Goal: Book appointment/travel/reservation

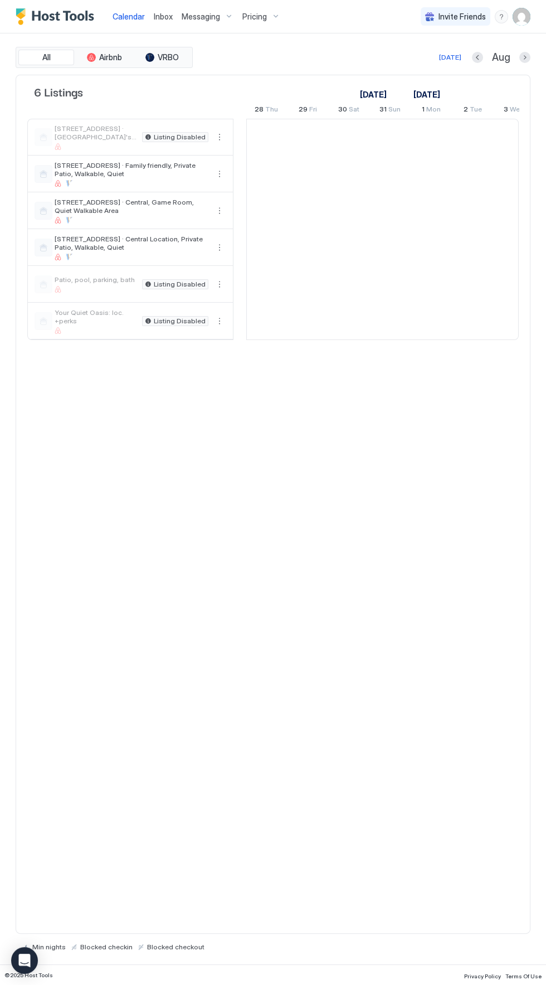
scroll to position [0, 619]
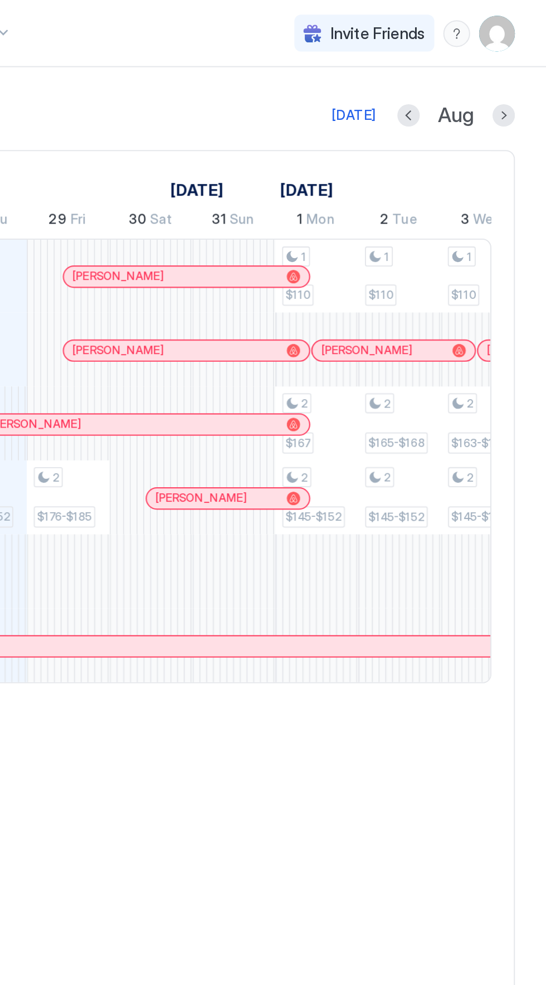
click at [530, 57] on button "Next month" at bounding box center [524, 57] width 11 height 11
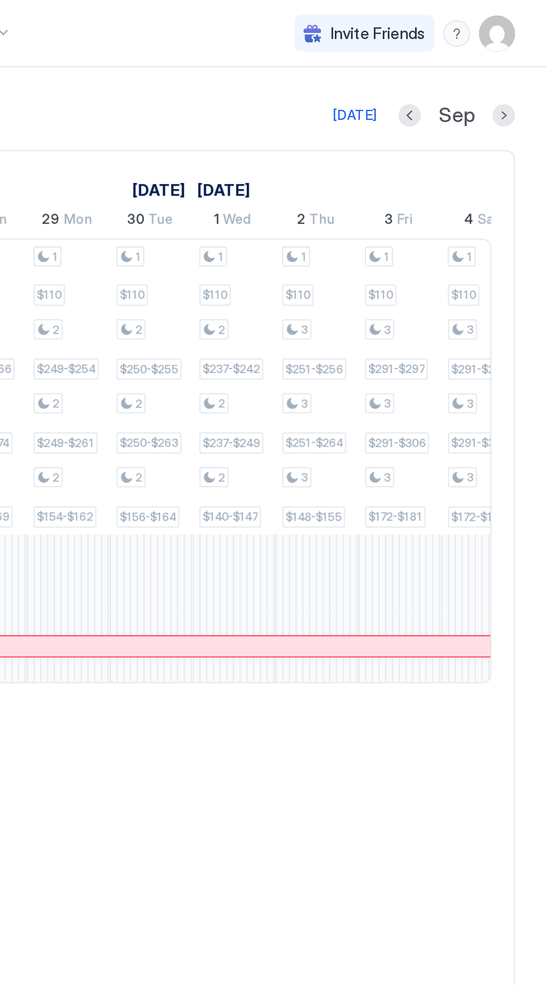
click at [528, 57] on button "Next month" at bounding box center [524, 57] width 11 height 11
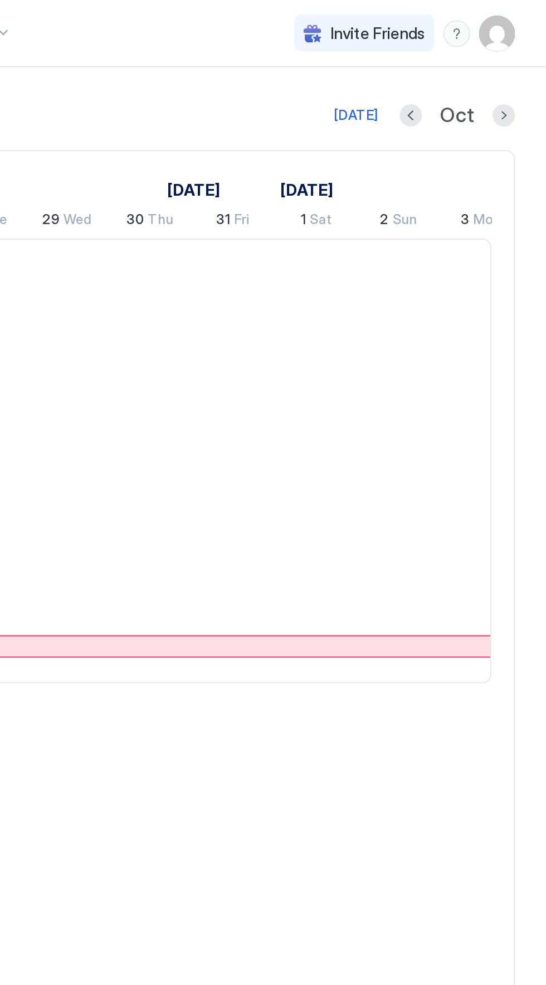
click at [529, 60] on button "Next month" at bounding box center [524, 57] width 11 height 11
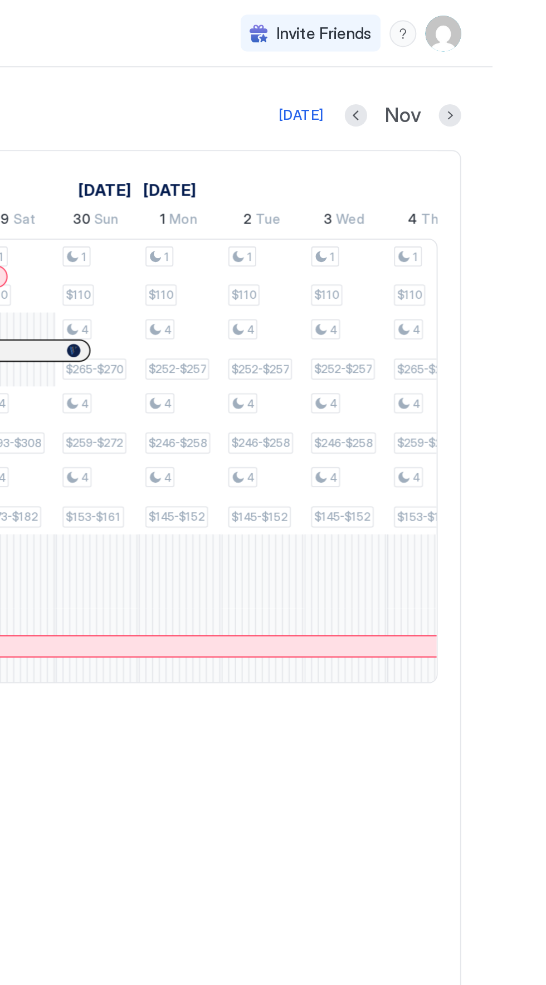
click at [473, 411] on div "6 Listings [DATE] [DATE] 13 Thu 14 Fri 15 Sat 16 Sun 17 Mon 18 Tue 19 Wed 20 Th…" at bounding box center [273, 504] width 515 height 859
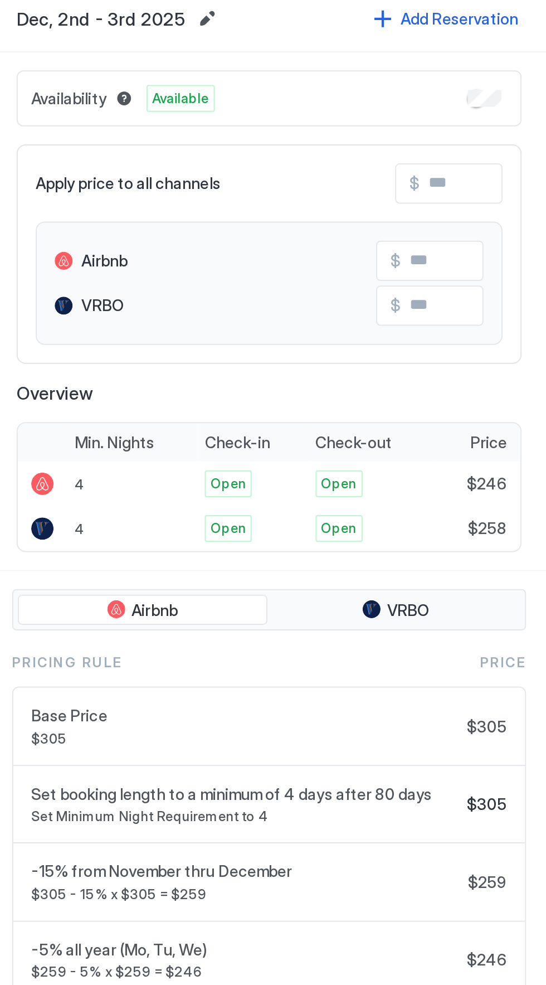
scroll to position [0, 0]
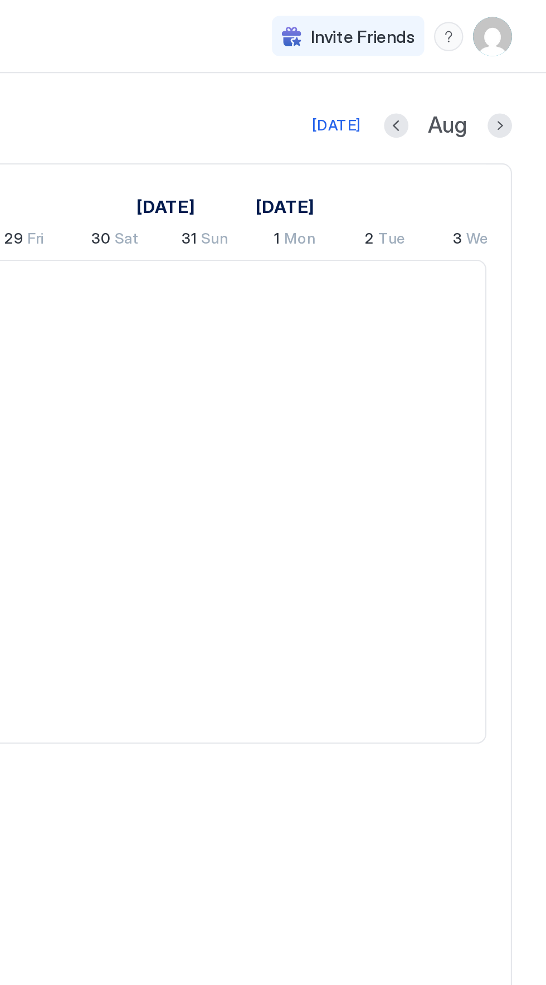
click at [525, 59] on button "Next month" at bounding box center [524, 57] width 11 height 11
click at [522, 58] on button "Next month" at bounding box center [524, 57] width 11 height 11
click at [527, 54] on button "Next month" at bounding box center [524, 57] width 11 height 11
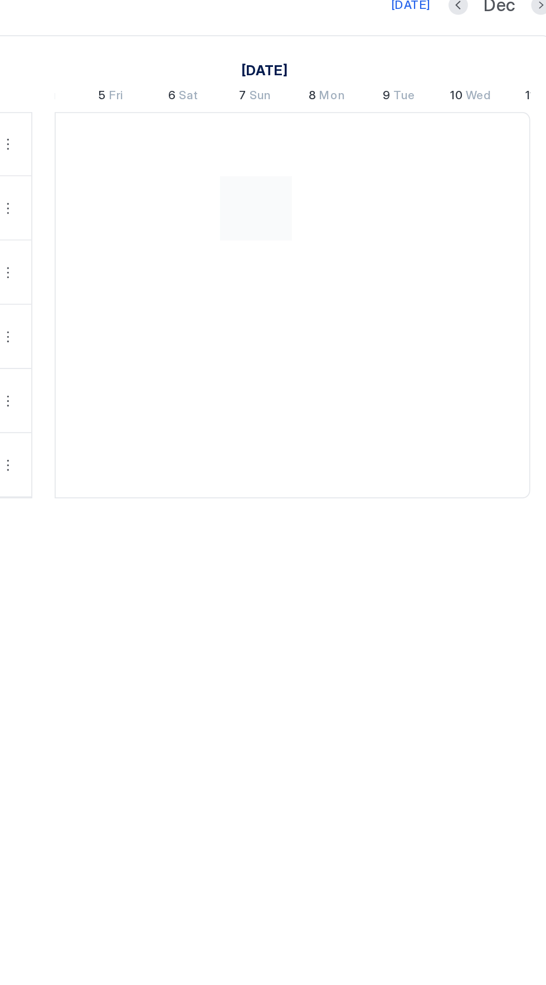
click at [357, 172] on div at bounding box center [361, 173] width 41 height 37
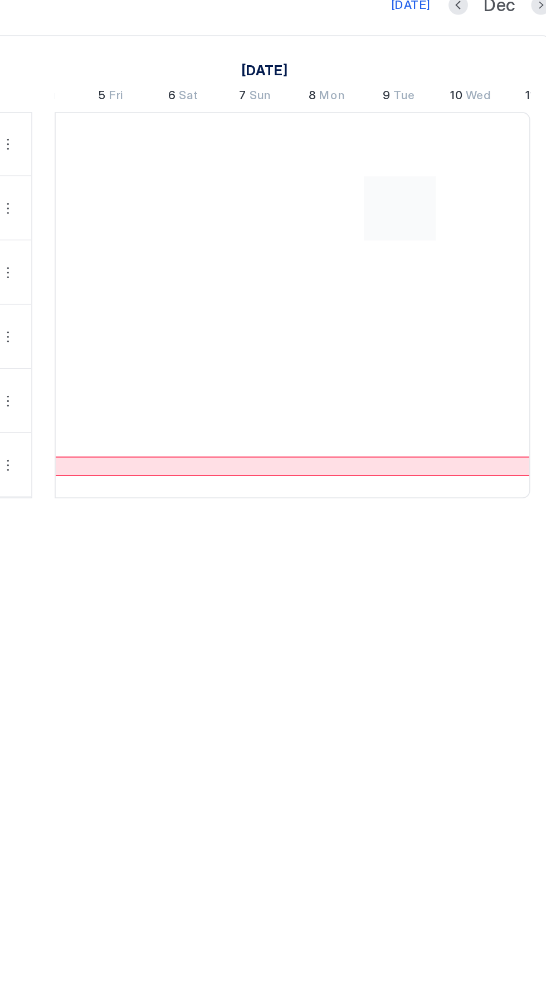
click at [444, 176] on div at bounding box center [444, 173] width 41 height 37
click at [361, 173] on div at bounding box center [361, 173] width 41 height 37
click at [442, 174] on div at bounding box center [444, 173] width 41 height 37
click at [361, 174] on div at bounding box center [361, 173] width 41 height 37
click at [363, 169] on div at bounding box center [361, 173] width 41 height 37
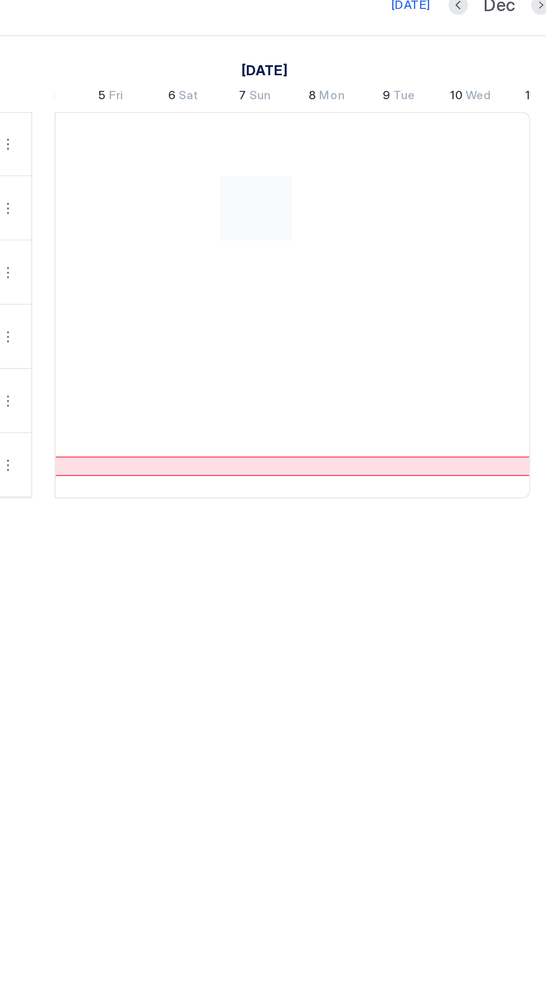
click at [363, 177] on div at bounding box center [361, 173] width 41 height 37
click at [364, 171] on div at bounding box center [361, 173] width 41 height 37
click at [406, 189] on div at bounding box center [402, 173] width 41 height 37
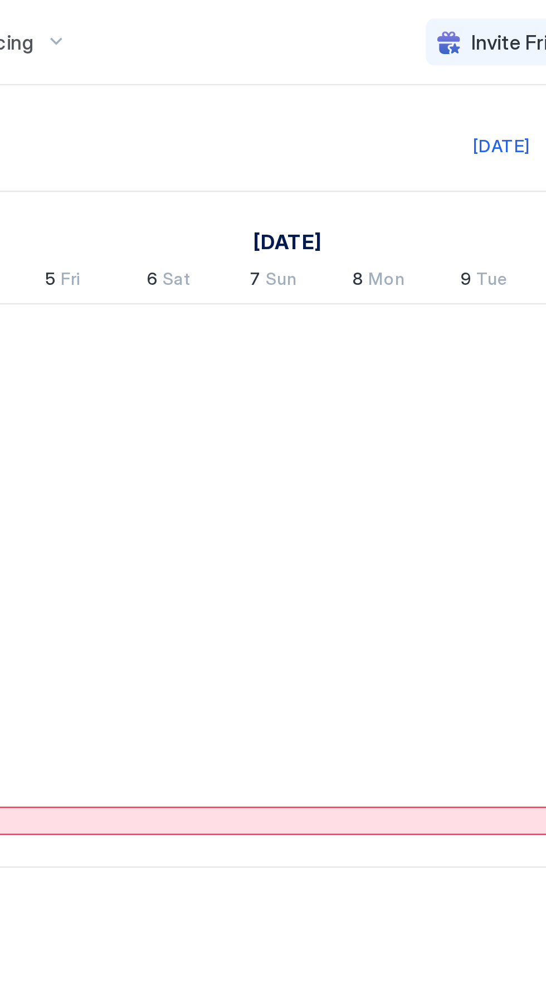
click at [363, 86] on link "[DATE]" at bounding box center [367, 94] width 32 height 16
click at [363, 165] on div at bounding box center [361, 173] width 41 height 37
click at [441, 174] on div at bounding box center [444, 173] width 41 height 37
